Goal: Transaction & Acquisition: Purchase product/service

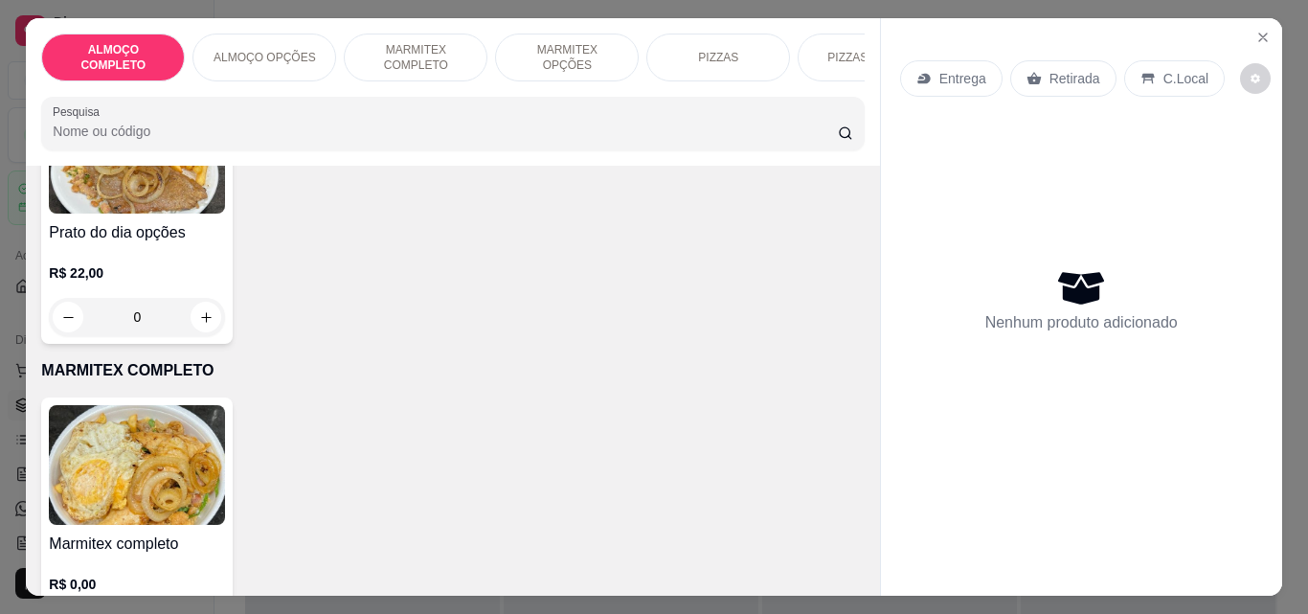
scroll to position [475, 0]
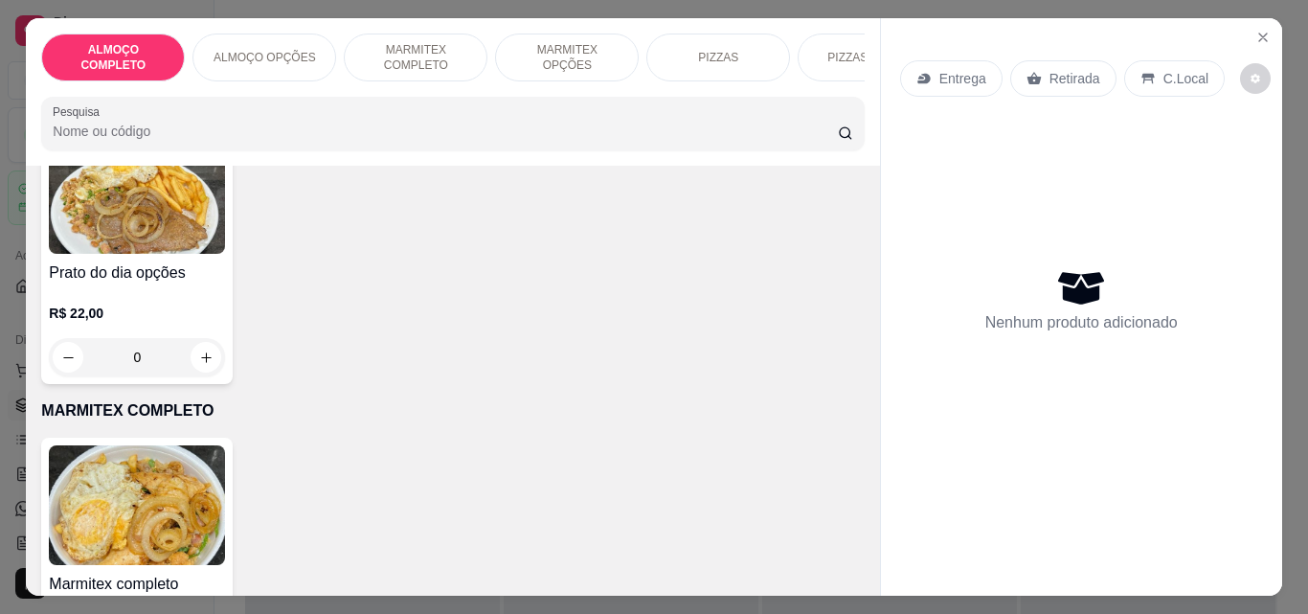
click at [135, 474] on img at bounding box center [137, 505] width 176 height 120
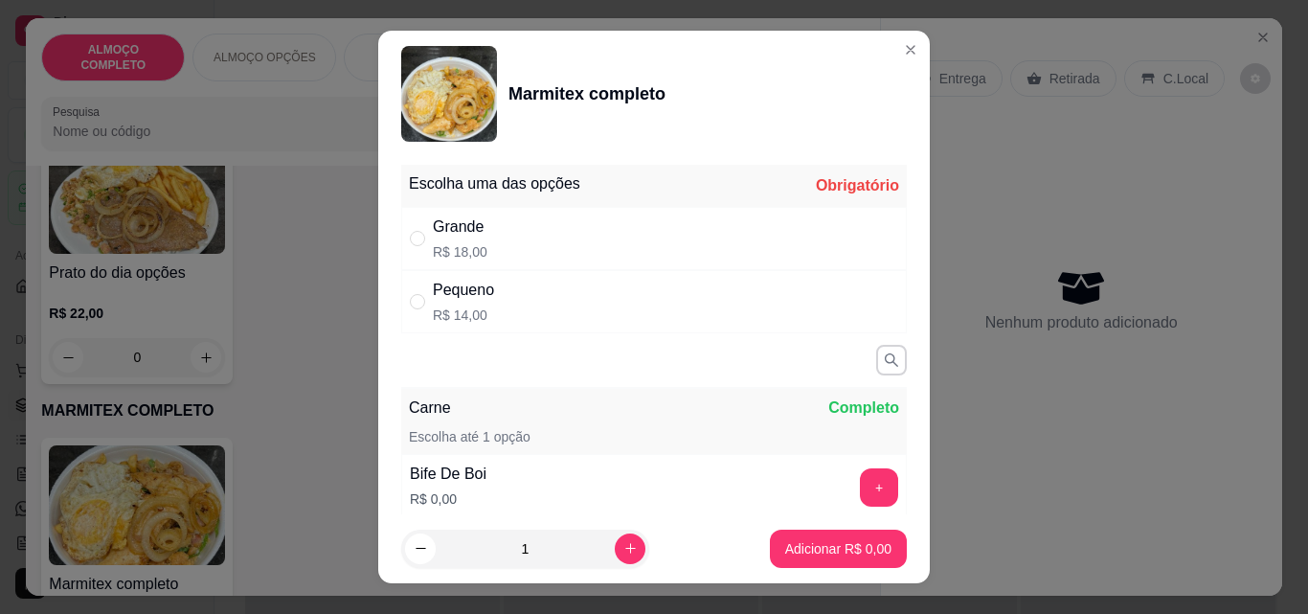
click at [562, 250] on div "Grande R$ 18,00" at bounding box center [654, 238] width 506 height 63
radio input "true"
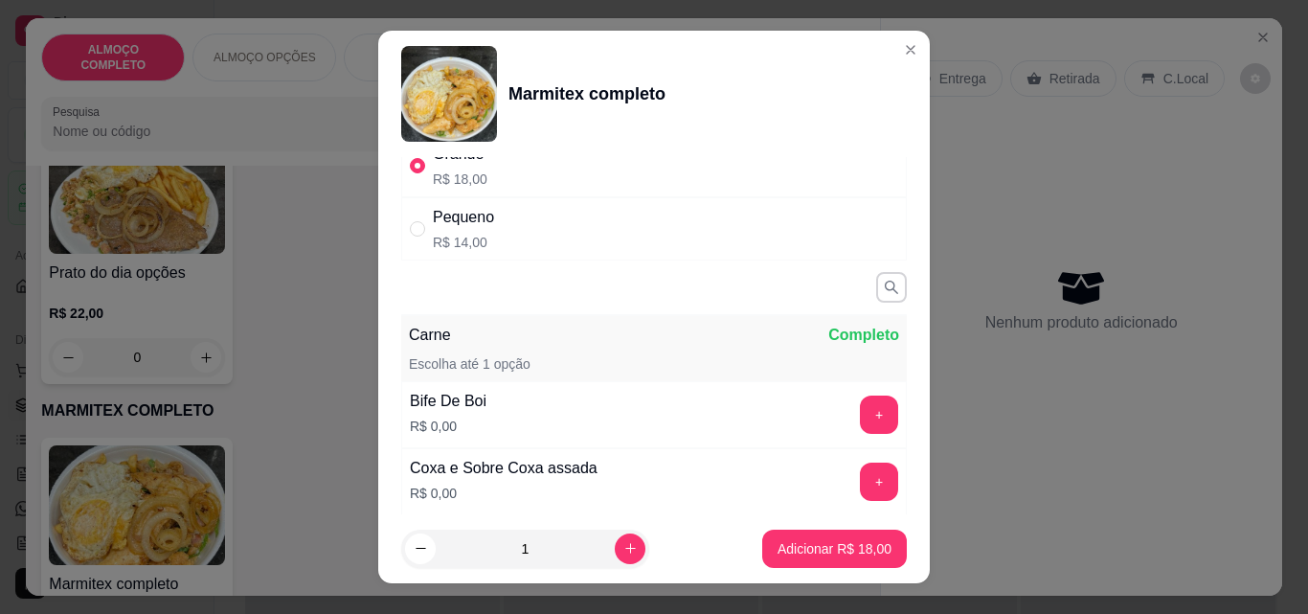
scroll to position [101, 0]
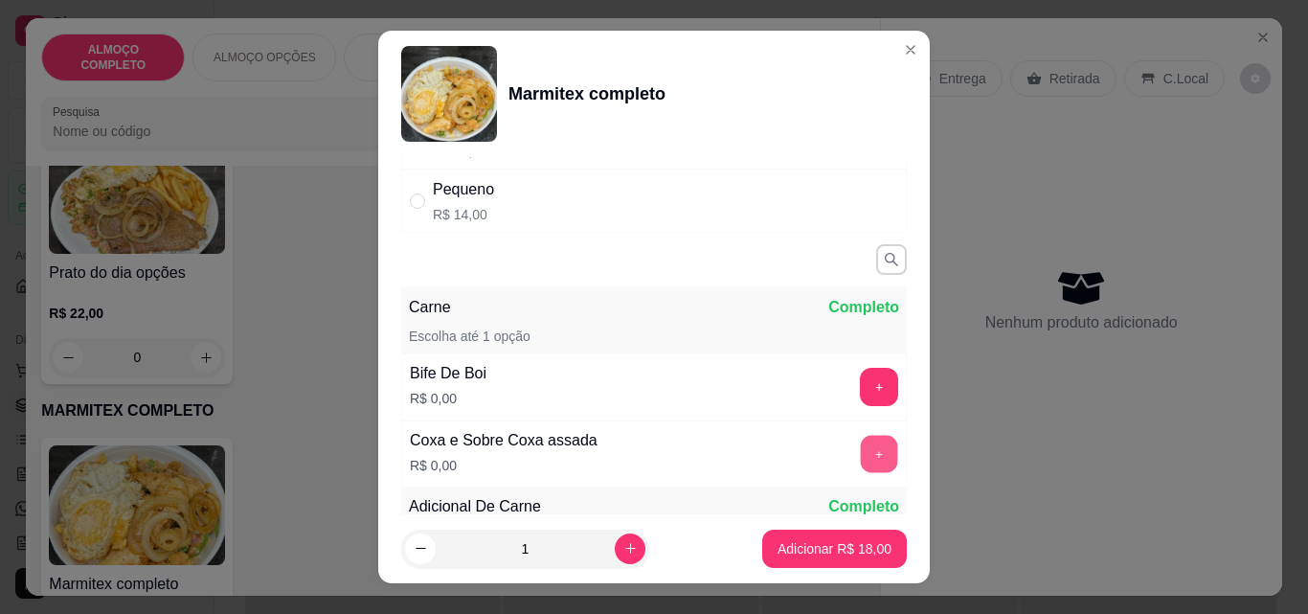
click at [861, 439] on button "+" at bounding box center [879, 454] width 37 height 37
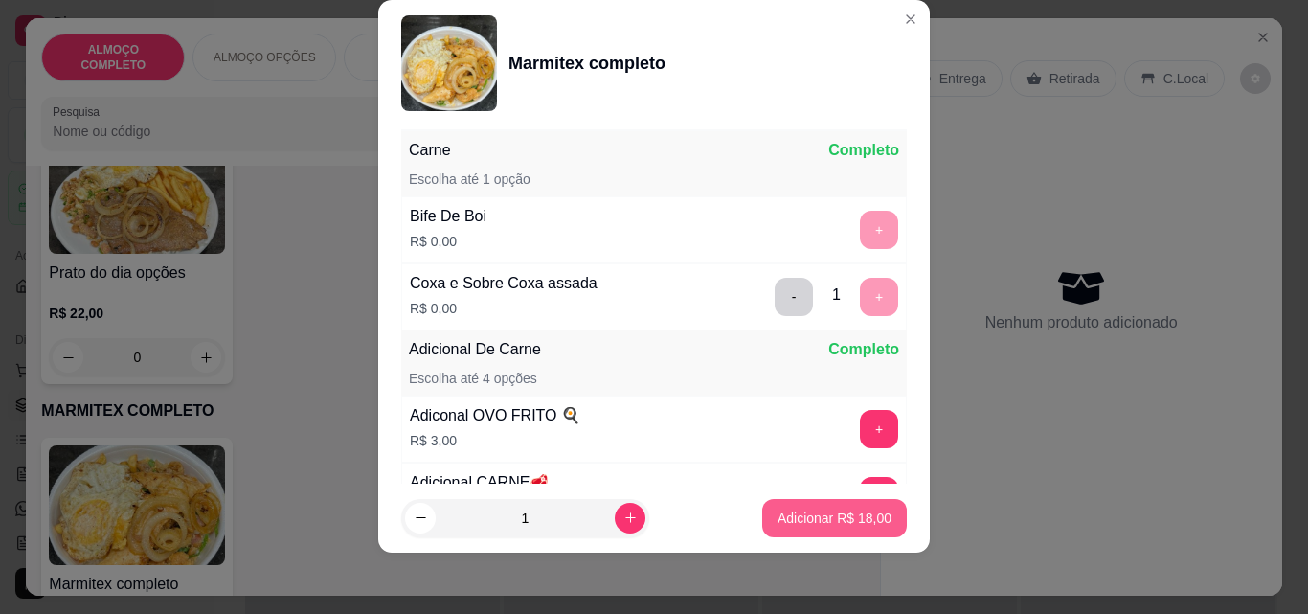
scroll to position [416, 0]
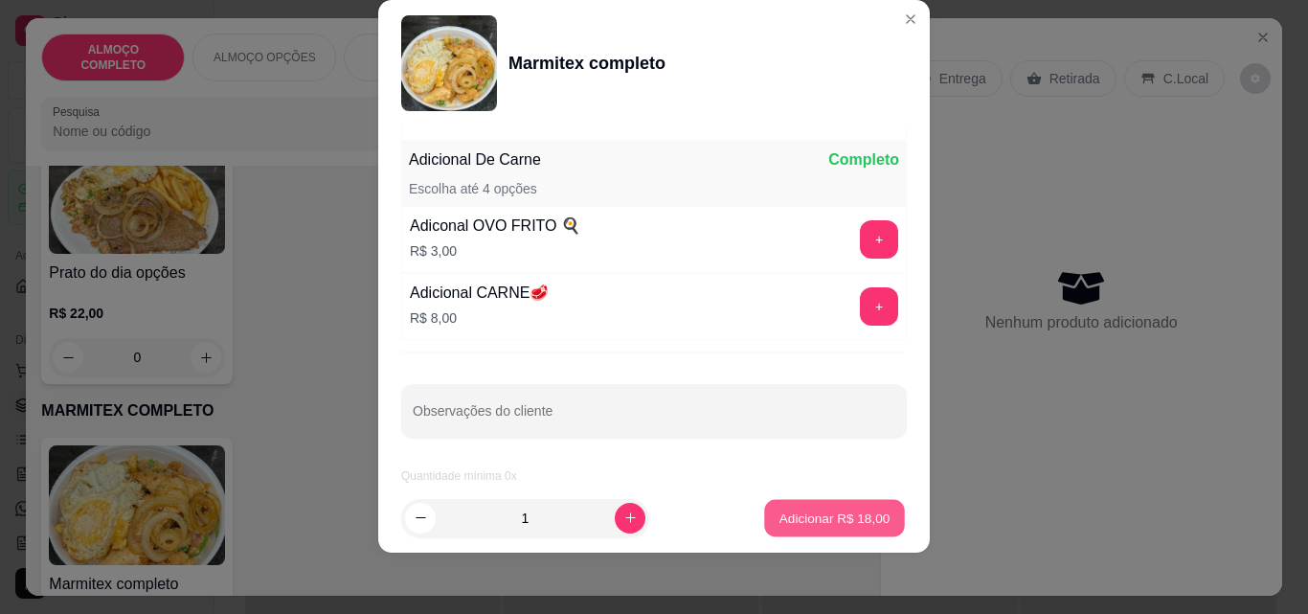
click at [809, 525] on p "Adicionar R$ 18,00" at bounding box center [834, 517] width 111 height 18
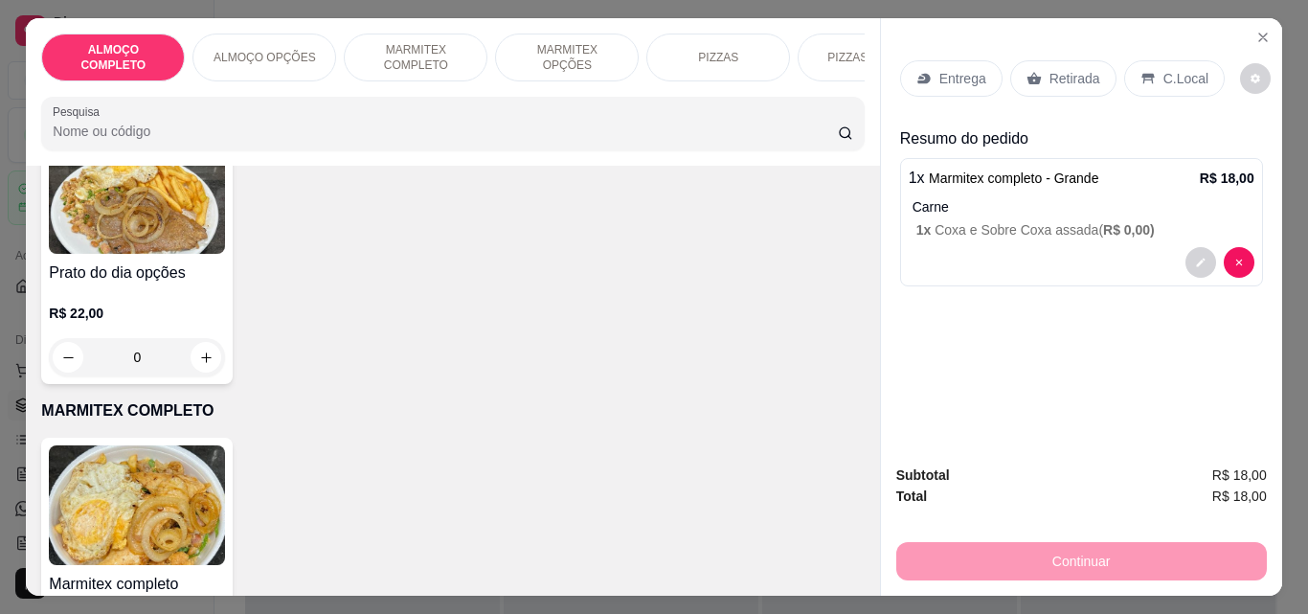
click at [801, 524] on div "Marmitex completo R$ 0,00 0" at bounding box center [452, 567] width 822 height 258
click at [1049, 73] on p "Retirada" at bounding box center [1074, 78] width 51 height 19
click at [1051, 78] on p "Retirada" at bounding box center [1074, 78] width 51 height 19
click at [1051, 69] on p "Retirada" at bounding box center [1074, 78] width 51 height 19
click at [1032, 68] on div "Retirada" at bounding box center [1063, 78] width 106 height 36
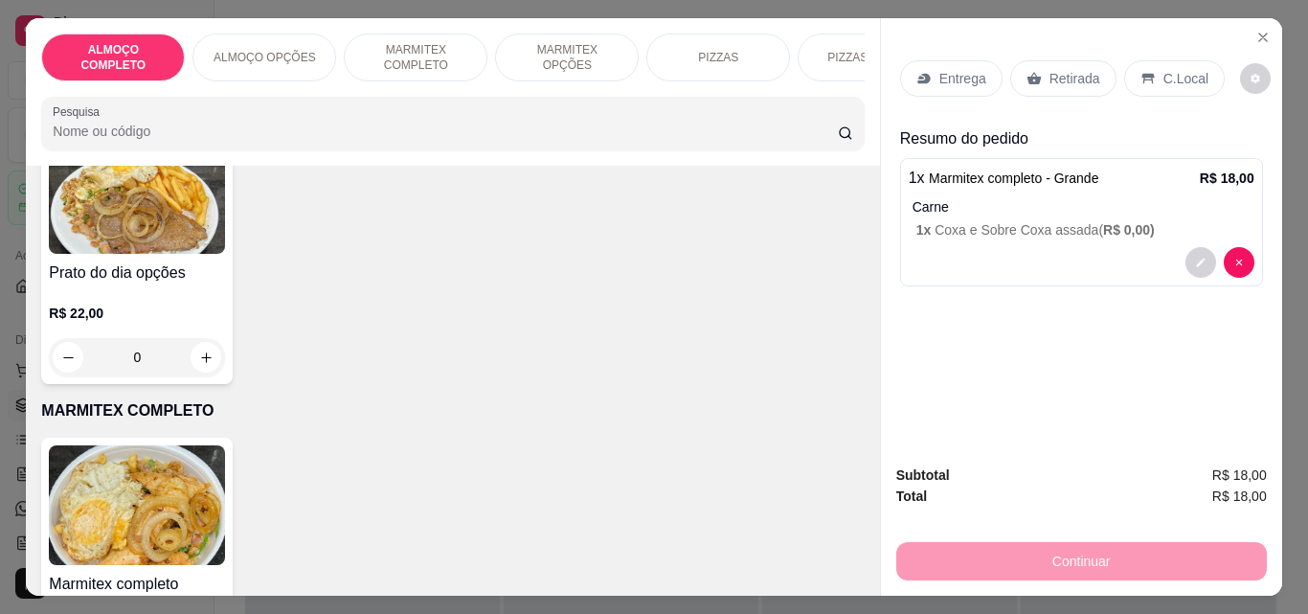
click at [1059, 549] on button "Continuar" at bounding box center [1081, 561] width 371 height 38
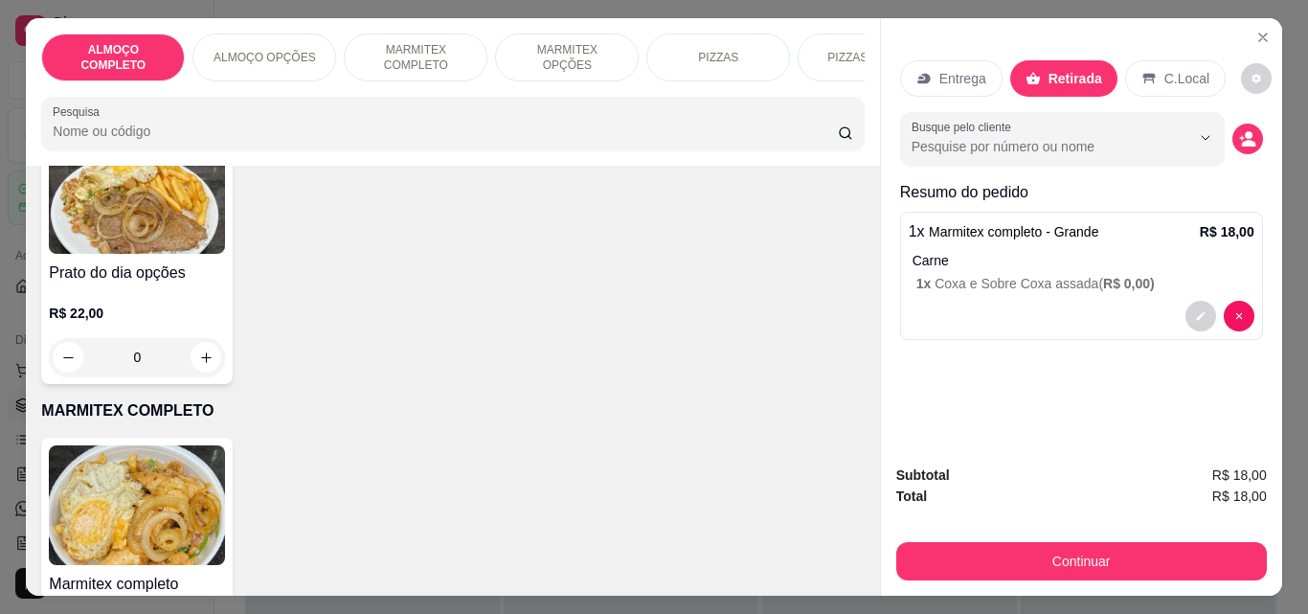
click at [523, 355] on div "Prato do dia opções R$ 22,00 0" at bounding box center [452, 255] width 822 height 258
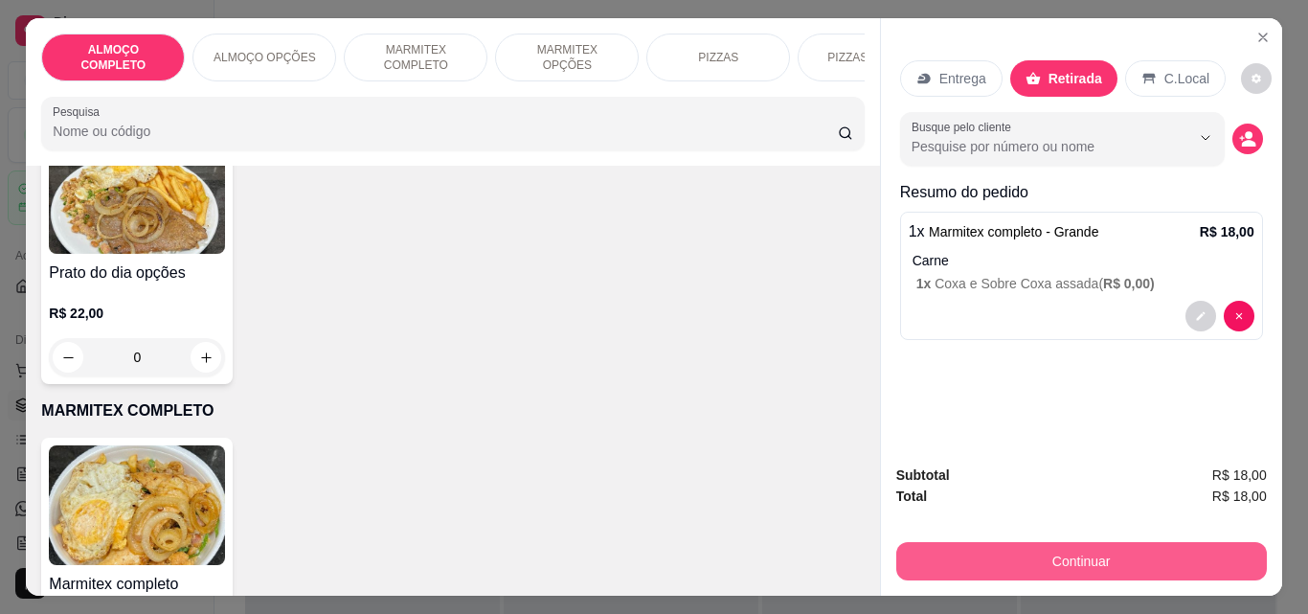
click at [1143, 548] on button "Continuar" at bounding box center [1081, 561] width 371 height 38
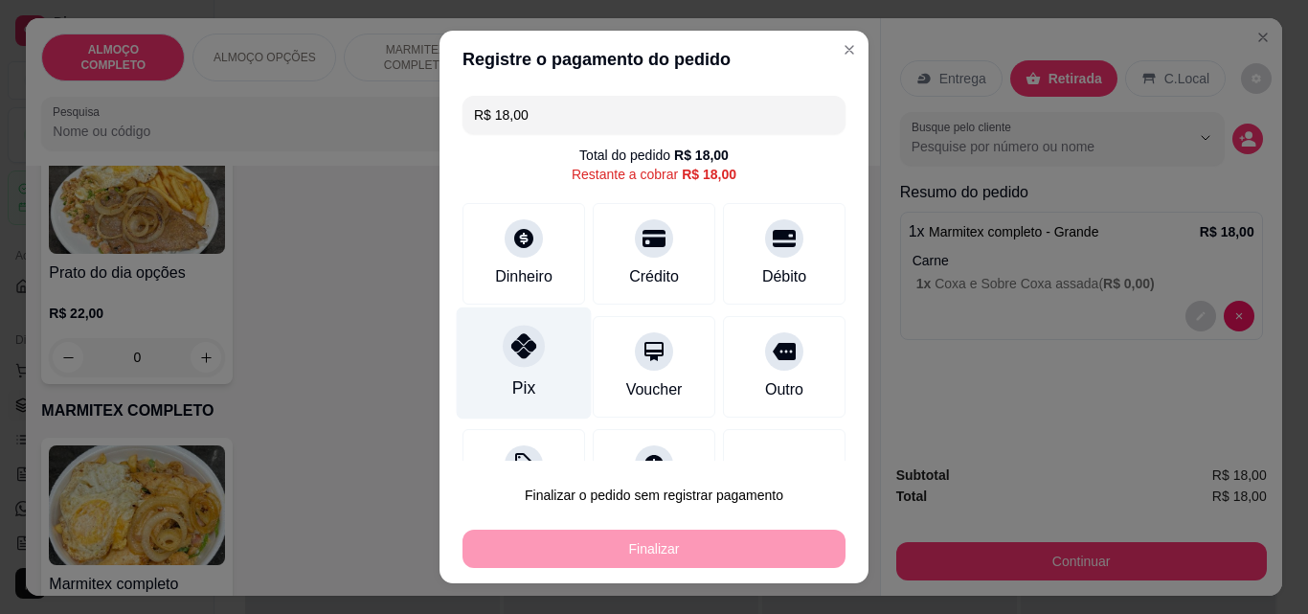
click at [478, 374] on div "Pix" at bounding box center [524, 363] width 135 height 112
type input "R$ 0,00"
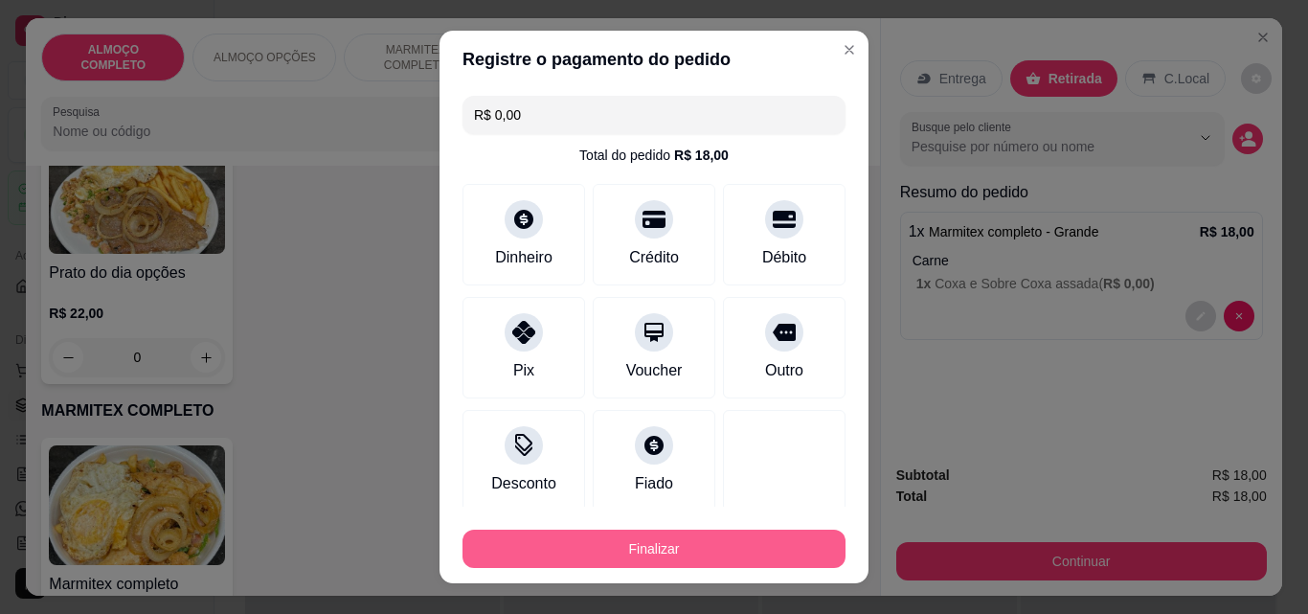
click at [633, 540] on button "Finalizar" at bounding box center [653, 548] width 383 height 38
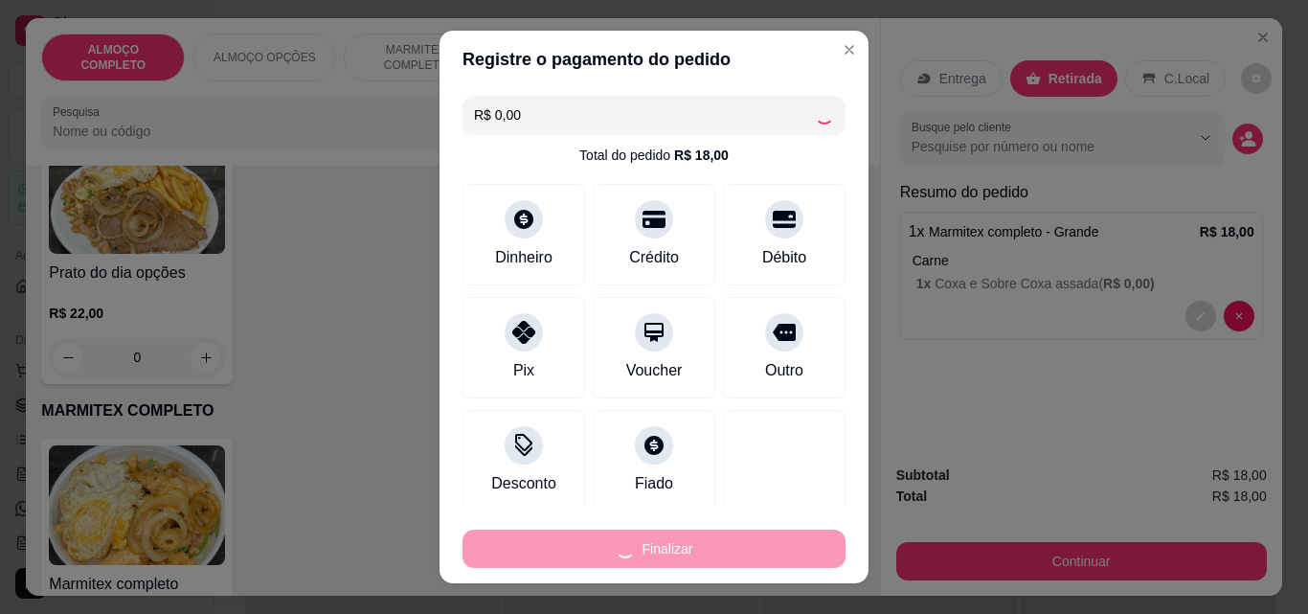
click at [627, 533] on div "Finalizar" at bounding box center [653, 548] width 383 height 38
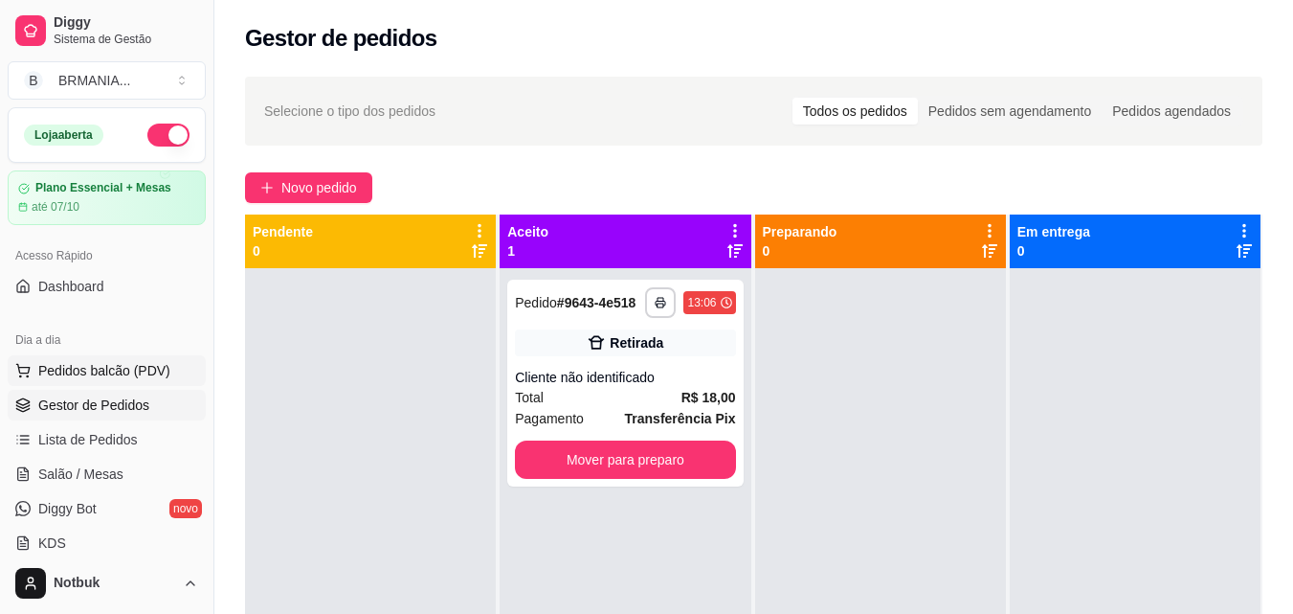
click at [94, 369] on span "Pedidos balcão (PDV)" at bounding box center [104, 370] width 132 height 19
